Goal: Information Seeking & Learning: Check status

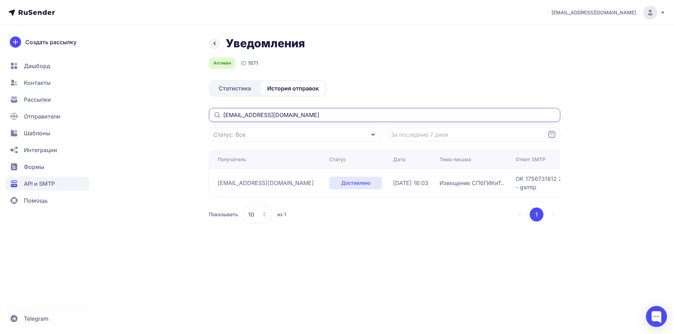
drag, startPoint x: 340, startPoint y: 110, endPoint x: 145, endPoint y: 113, distance: 195.8
click at [145, 113] on div "Уведомления Активен ID 1871 Статистика История отправок [EMAIL_ADDRESS][DOMAIN_…" at bounding box center [336, 138] width 505 height 204
paste input "[EMAIL_ADDRESS][DOMAIN_NAME]"
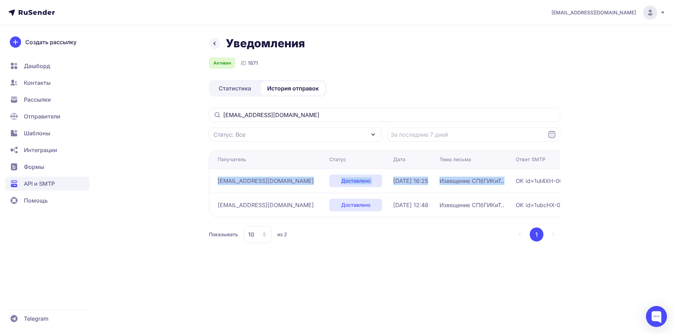
drag, startPoint x: 215, startPoint y: 182, endPoint x: 480, endPoint y: 181, distance: 265.6
click at [480, 193] on tr "[EMAIL_ADDRESS][DOMAIN_NAME] Доставлено [DATE] 16:25 Извещение СПбГИКиТ.. OK id…" at bounding box center [454, 205] width 491 height 24
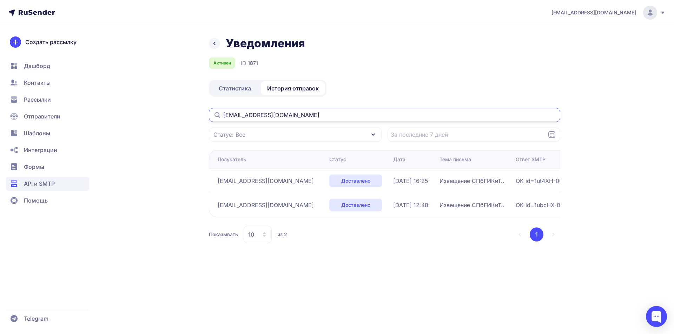
drag, startPoint x: 303, startPoint y: 115, endPoint x: 173, endPoint y: 115, distance: 130.2
click at [173, 115] on div "Уведомления Активен ID 1871 Статистика История отправок [EMAIL_ADDRESS][DOMAIN_…" at bounding box center [336, 148] width 505 height 224
paste input "sitihp00895"
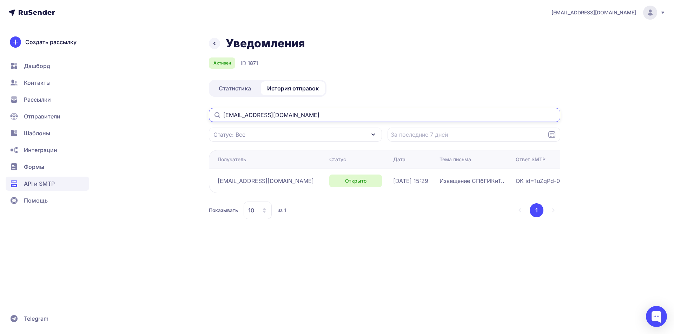
drag, startPoint x: 296, startPoint y: 114, endPoint x: 128, endPoint y: 116, distance: 167.7
click at [128, 116] on div "Уведомления Активен ID 1871 Статистика История отправок [EMAIL_ADDRESS][DOMAIN_…" at bounding box center [336, 136] width 505 height 200
paste input "[EMAIL_ADDRESS][DOMAIN_NAME]"
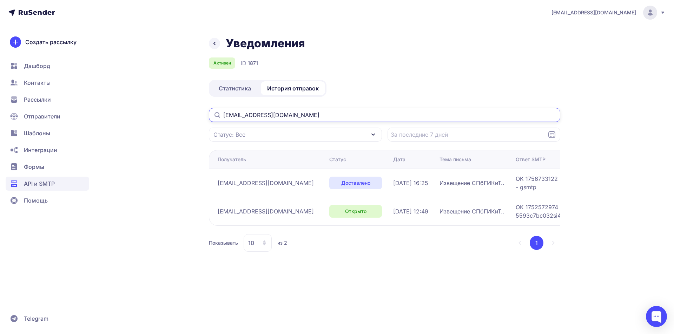
drag, startPoint x: 315, startPoint y: 116, endPoint x: 116, endPoint y: 114, distance: 199.6
click at [116, 115] on div "Уведомления Активен ID 1871 Статистика История отправок [EMAIL_ADDRESS][DOMAIN_…" at bounding box center [336, 152] width 505 height 232
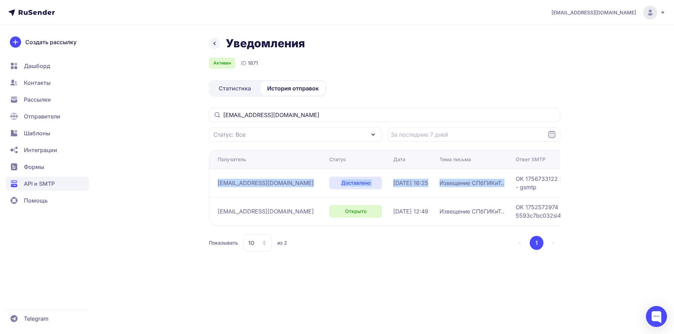
drag, startPoint x: 213, startPoint y: 184, endPoint x: 499, endPoint y: 182, distance: 286.3
click at [499, 197] on tr "[EMAIL_ADDRESS][DOMAIN_NAME] Доставлено [DATE] 16:25 Извещение СПбГИКиТ.. OK 17…" at bounding box center [454, 211] width 491 height 28
copy tr "[EMAIL_ADDRESS][DOMAIN_NAME] Доставлено [DATE] 16:25 Извещение СПбГИКиТ.."
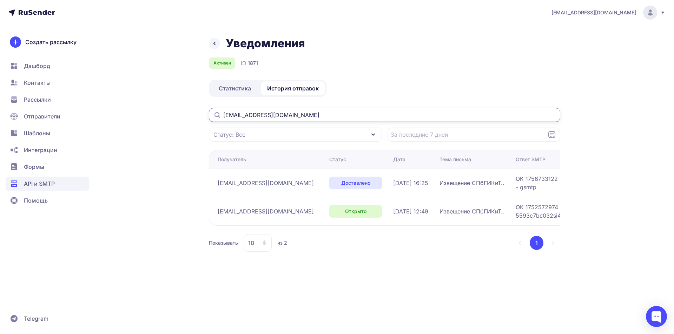
drag, startPoint x: 316, startPoint y: 115, endPoint x: 171, endPoint y: 113, distance: 145.6
click at [171, 113] on div "Уведомления Активен ID 1871 Статистика История отправок [EMAIL_ADDRESS][DOMAIN_…" at bounding box center [336, 152] width 505 height 232
paste input "[EMAIL_ADDRESS][DOMAIN_NAME]"
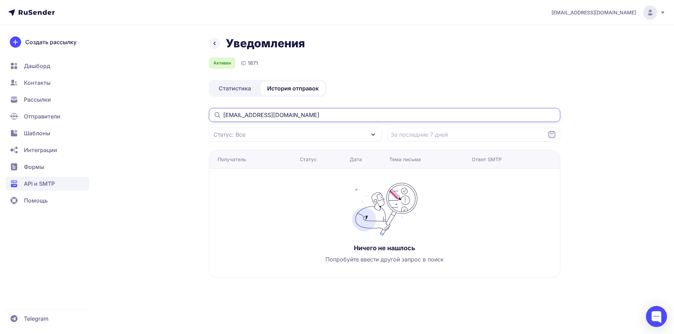
drag, startPoint x: 305, startPoint y: 117, endPoint x: 112, endPoint y: 117, distance: 193.0
click at [108, 117] on div "Уведомления Активен ID 1871 Статистика История отправок [EMAIL_ADDRESS][DOMAIN_…" at bounding box center [336, 165] width 505 height 259
paste input "[DOMAIN_NAME]"
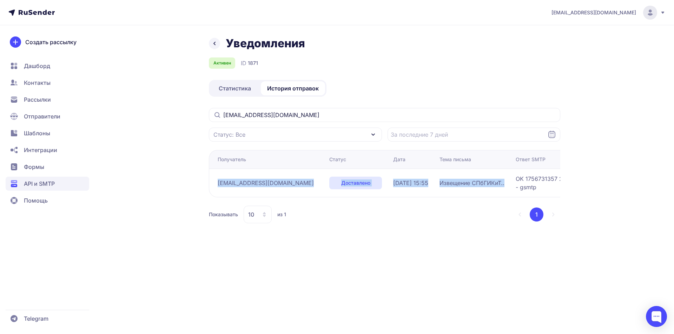
drag, startPoint x: 215, startPoint y: 184, endPoint x: 494, endPoint y: 182, distance: 278.2
click at [494, 182] on tr "[EMAIL_ADDRESS][DOMAIN_NAME] Доставлено [DATE] 15:55 Извещение СПбГИКиТ.. OK 17…" at bounding box center [454, 183] width 491 height 28
copy tr "[EMAIL_ADDRESS][DOMAIN_NAME] Доставлено [DATE] 15:55 Извещение СПбГИКиТ.."
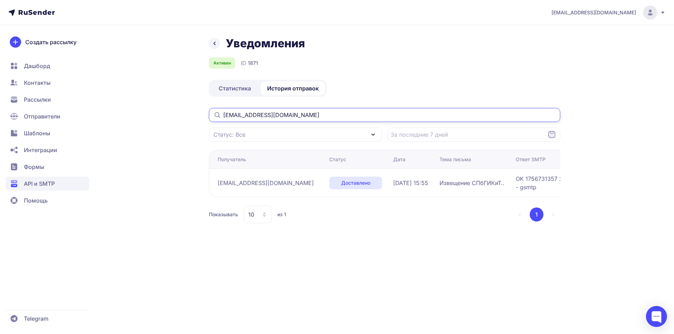
click at [318, 119] on input "[EMAIL_ADDRESS][DOMAIN_NAME]" at bounding box center [384, 115] width 351 height 14
drag, startPoint x: 318, startPoint y: 119, endPoint x: 113, endPoint y: 118, distance: 204.9
click at [113, 118] on div "Уведомления Активен ID 1871 Статистика История отправок [EMAIL_ADDRESS][DOMAIN_…" at bounding box center [336, 138] width 505 height 204
paste input "glusenko0408"
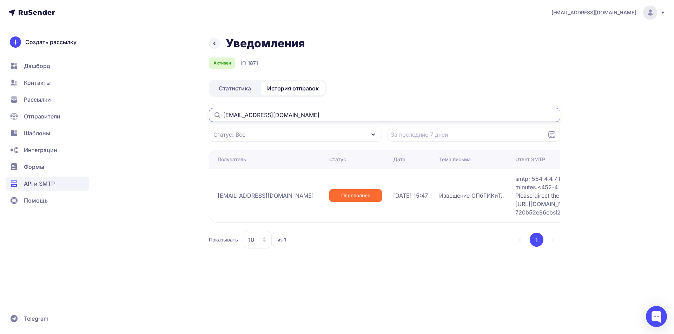
type input "[EMAIL_ADDRESS][DOMAIN_NAME]"
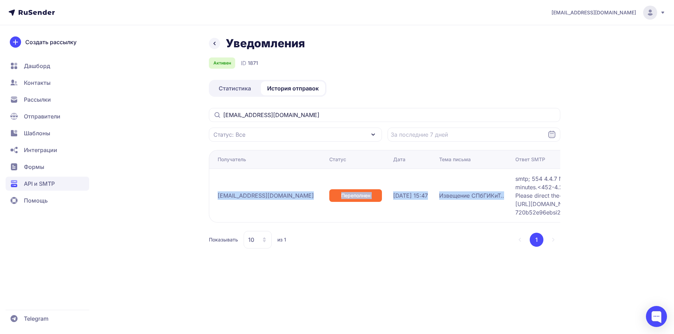
drag, startPoint x: 215, startPoint y: 197, endPoint x: 491, endPoint y: 198, distance: 275.4
click at [491, 198] on tr "[EMAIL_ADDRESS][DOMAIN_NAME] Переполнен [DATE] 15:47 Извещение СПбГИКиТ.. smtp;…" at bounding box center [454, 196] width 490 height 54
copy tr "[EMAIL_ADDRESS][DOMAIN_NAME] Переполнен [DATE] 15:47 Извещение СПбГИКиТ.."
